Goal: Task Accomplishment & Management: Manage account settings

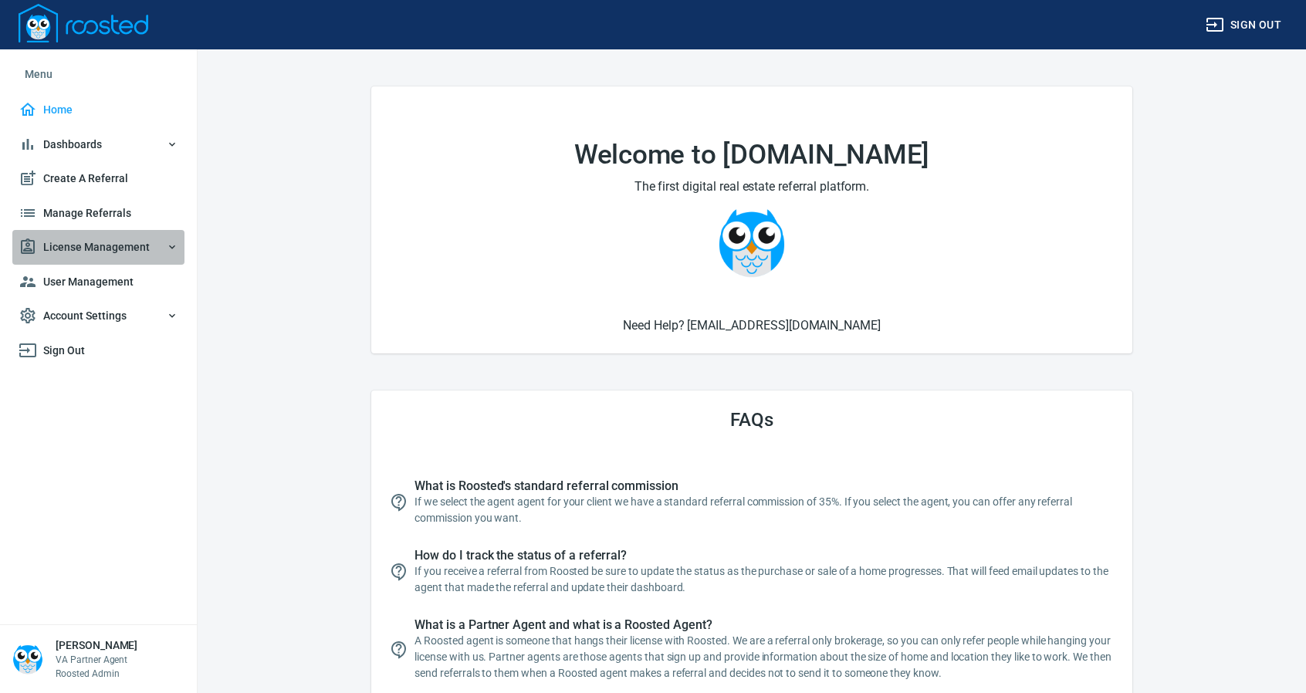
click at [90, 242] on span "License Management" at bounding box center [99, 247] width 160 height 19
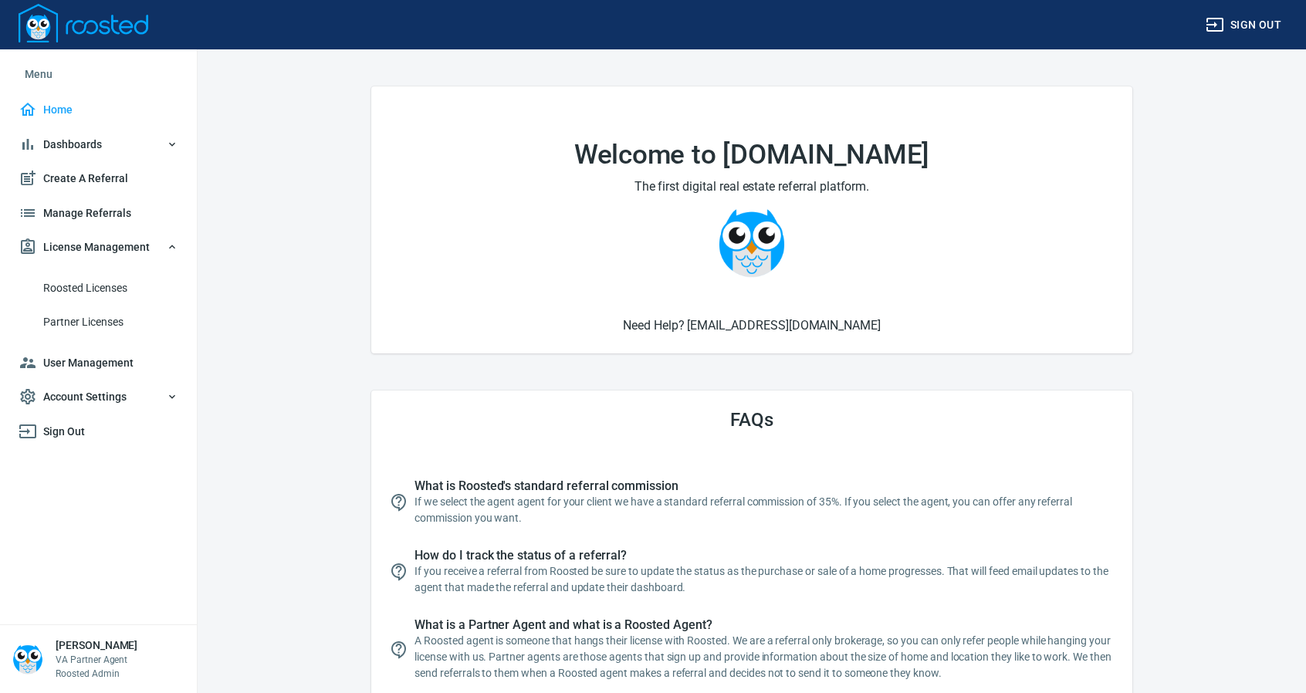
click at [94, 288] on span "Roosted Licenses" at bounding box center [110, 288] width 135 height 19
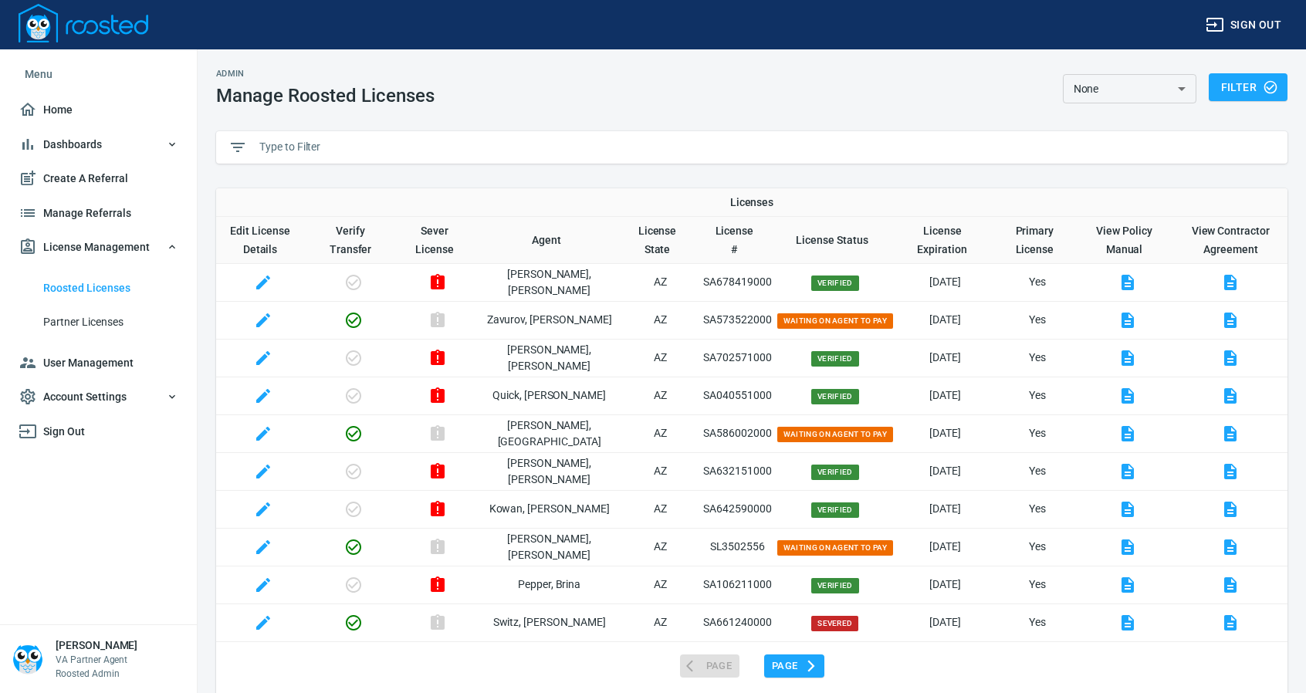
click at [281, 147] on input "text" at bounding box center [767, 147] width 1016 height 23
paste input "SA660611000"
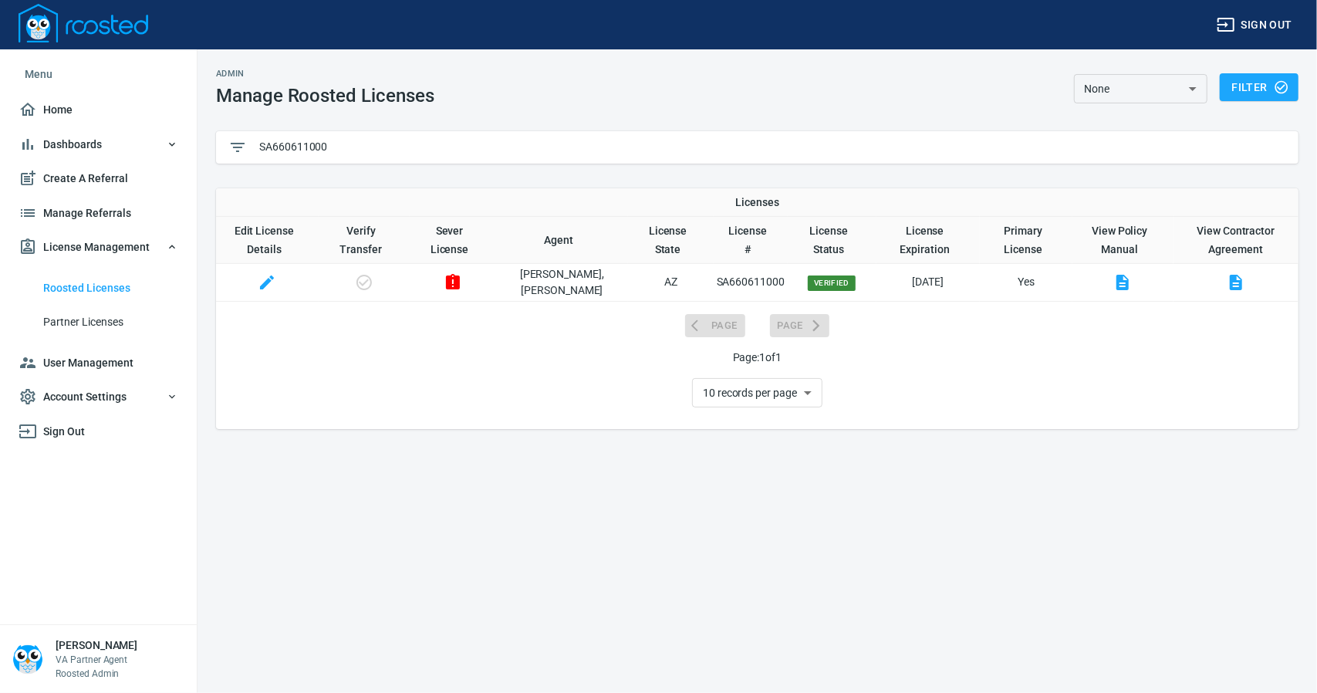
type input "SA660611000"
click at [272, 286] on icon "button" at bounding box center [267, 282] width 19 height 19
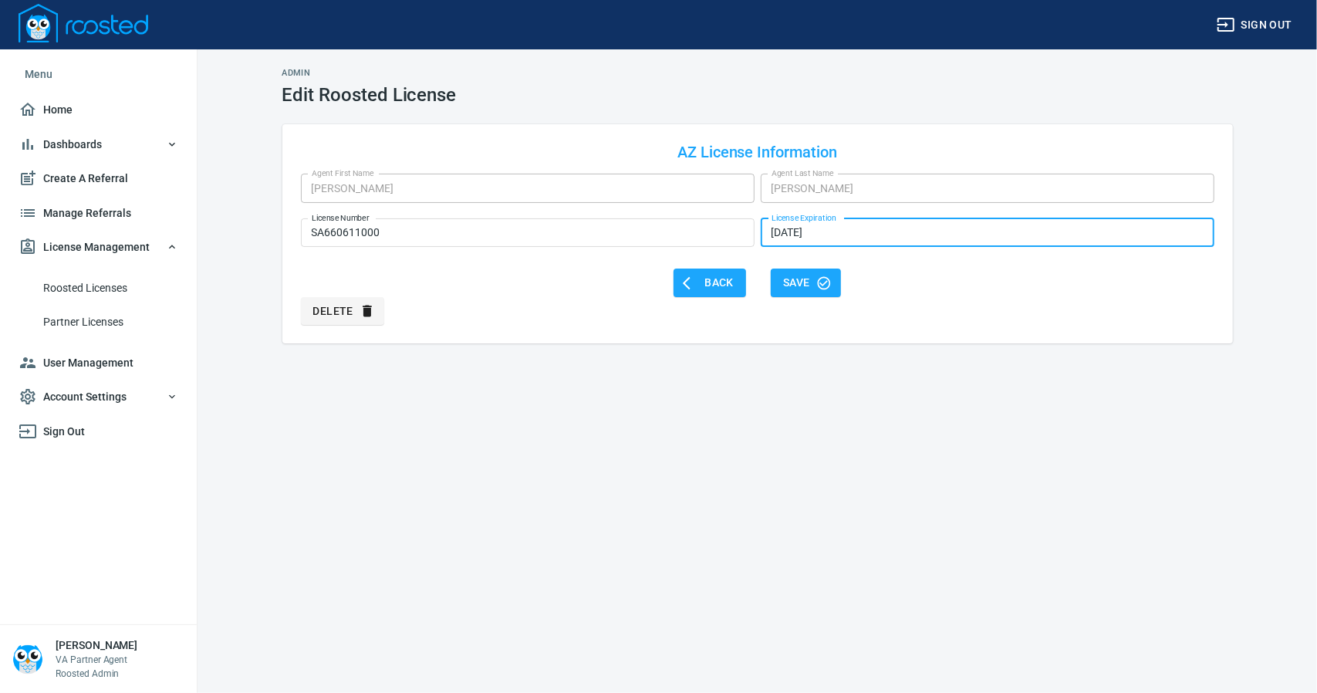
click at [848, 237] on input "[DATE]" at bounding box center [988, 232] width 454 height 29
type input "[DATE]"
click at [792, 281] on span "Save" at bounding box center [806, 282] width 46 height 19
